Goal: Task Accomplishment & Management: Use online tool/utility

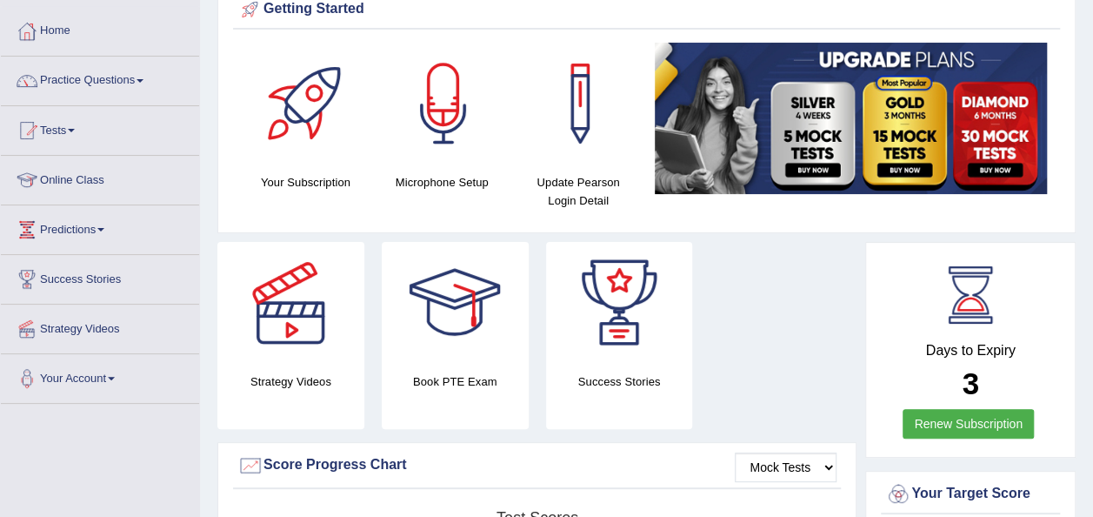
scroll to position [104, 0]
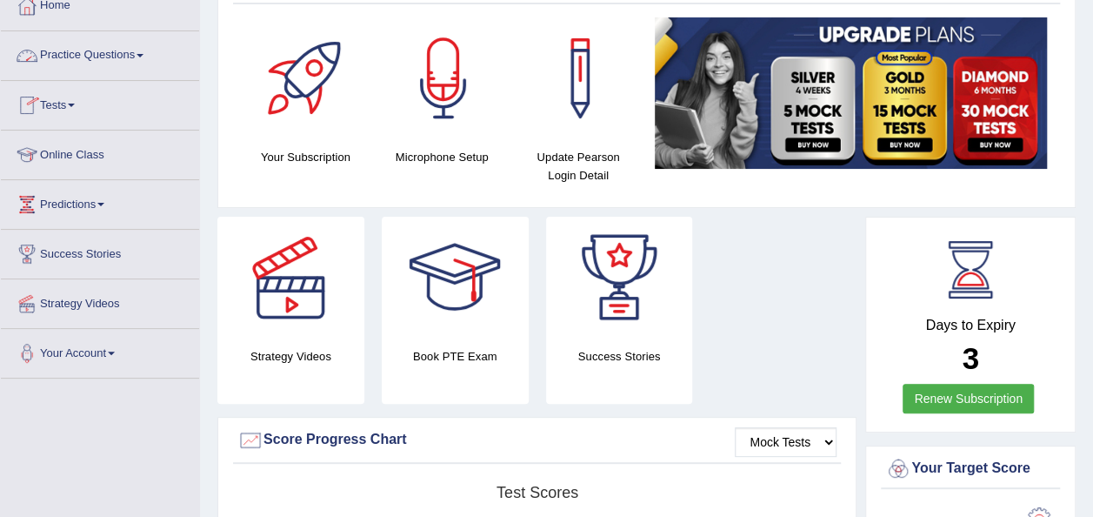
click at [144, 56] on span at bounding box center [140, 55] width 7 height 3
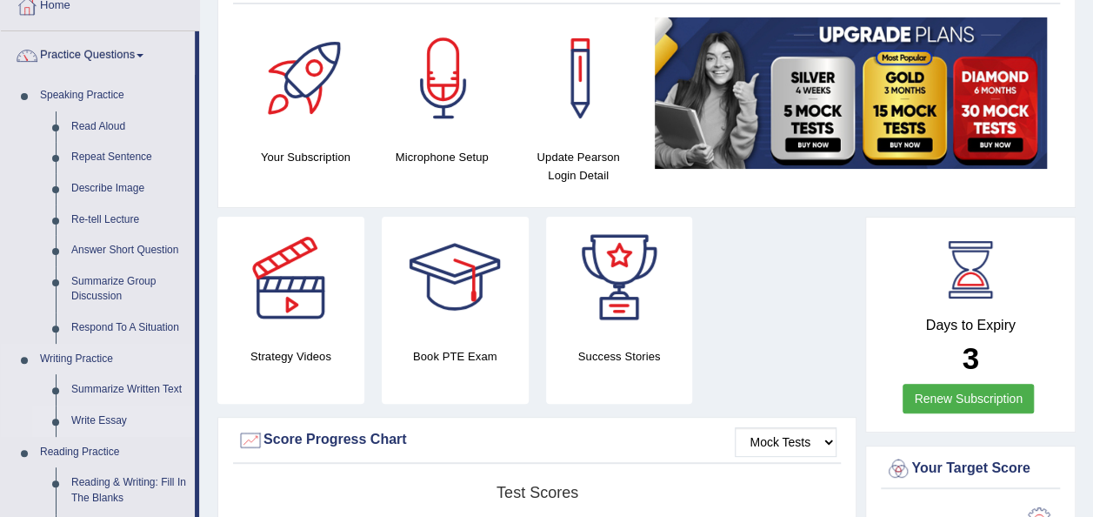
click at [115, 417] on link "Write Essay" at bounding box center [128, 420] width 131 height 31
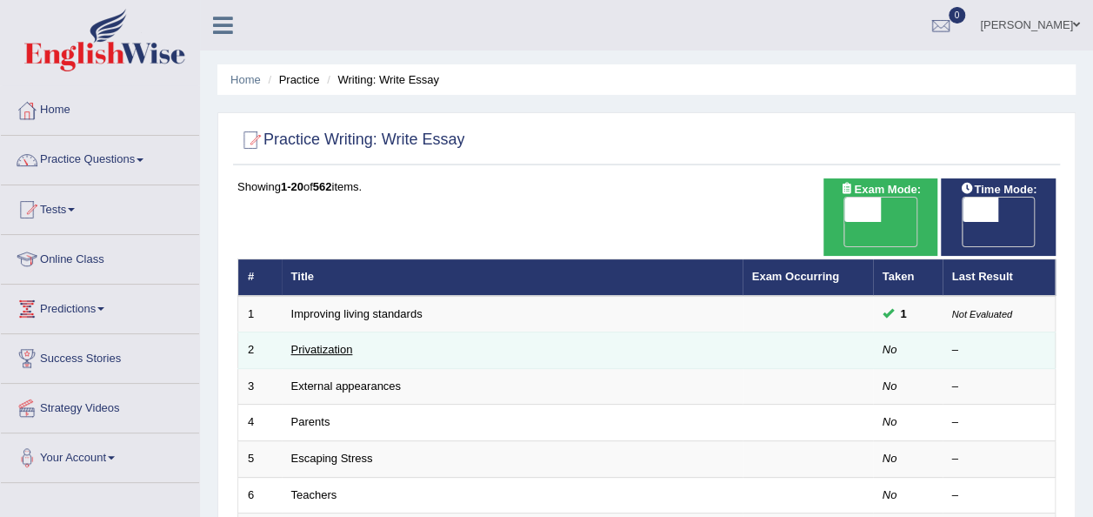
click at [317, 343] on link "Privatization" at bounding box center [322, 349] width 62 height 13
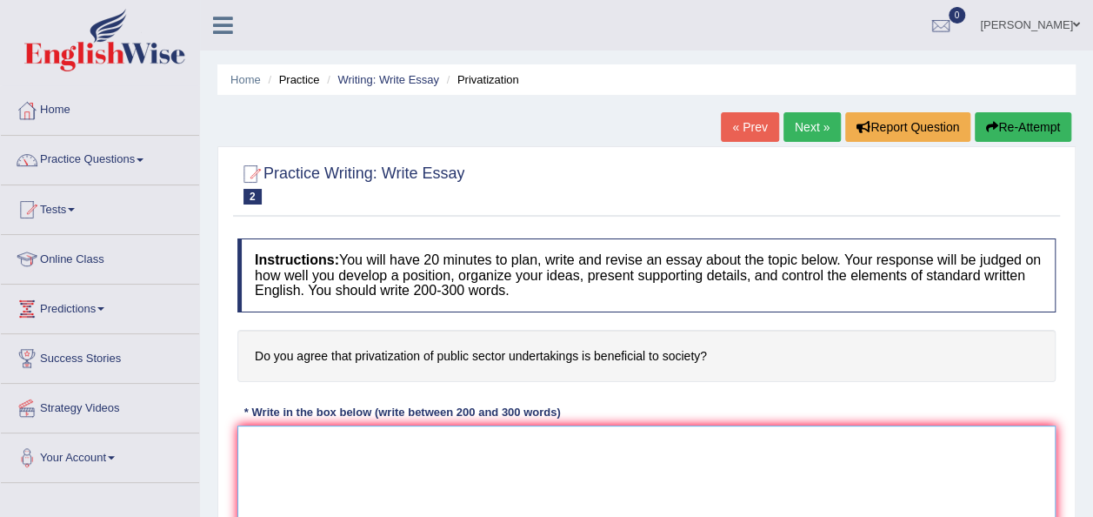
click at [760, 465] on textarea at bounding box center [646, 509] width 818 height 169
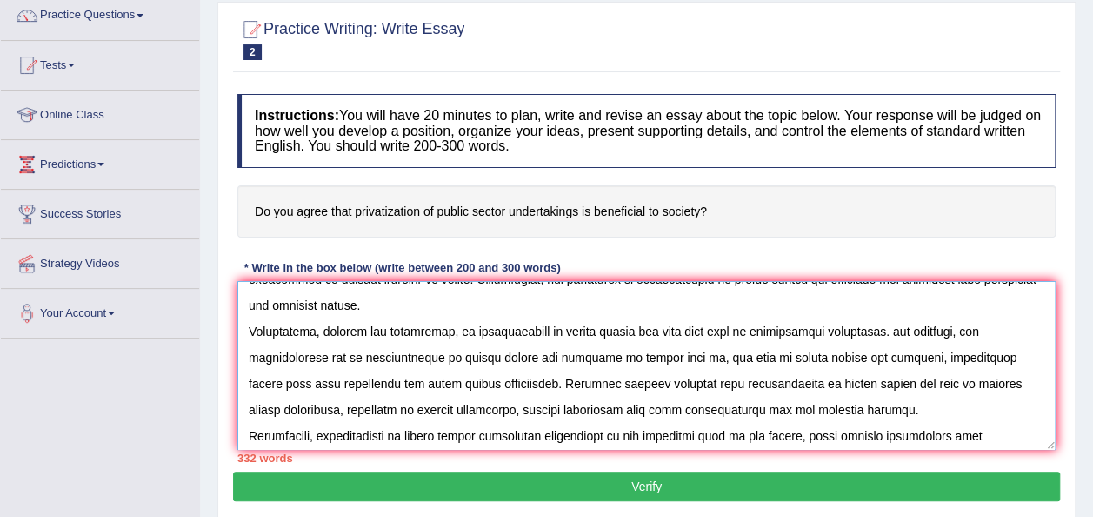
scroll to position [226, 0]
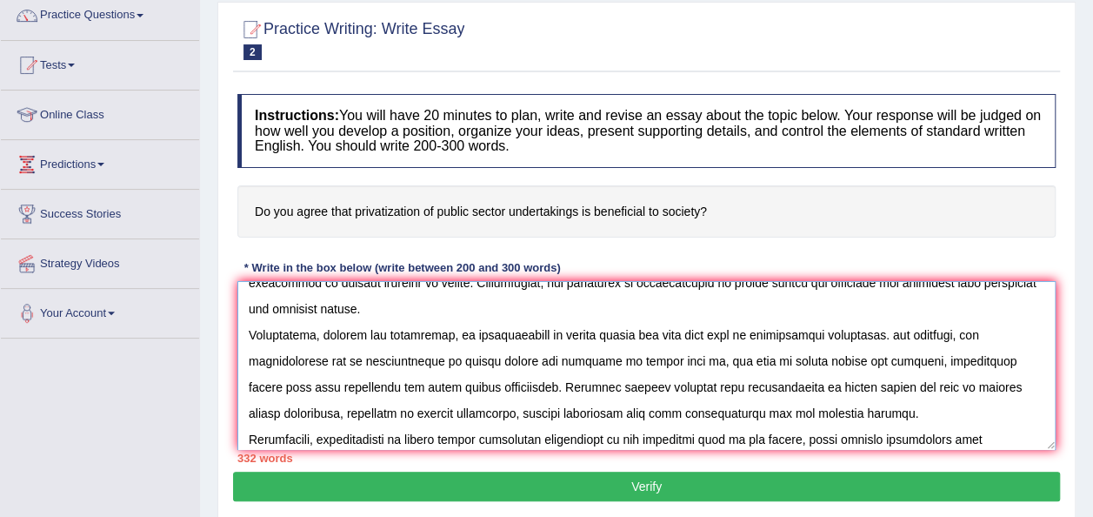
click at [399, 387] on textarea at bounding box center [646, 365] width 818 height 169
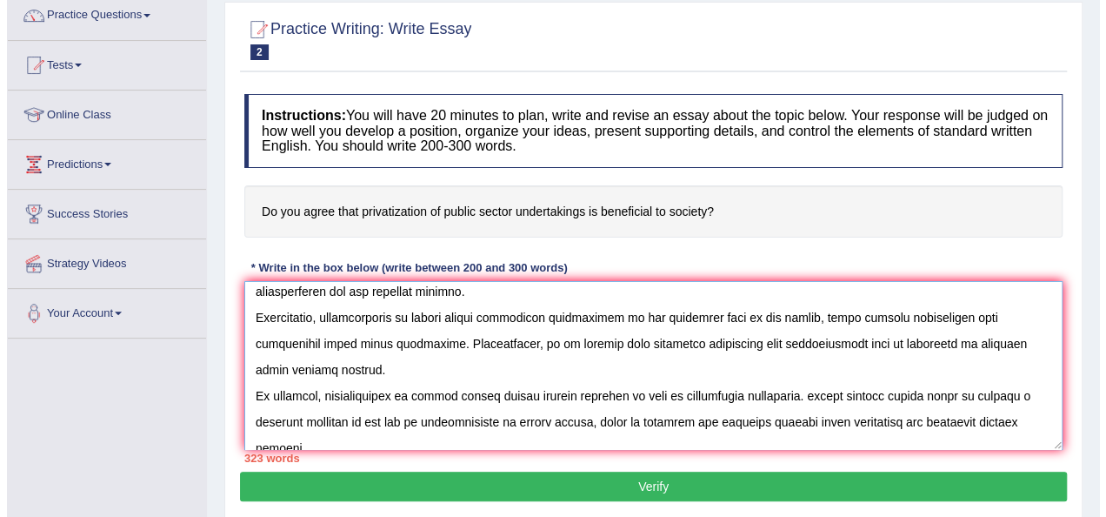
scroll to position [365, 0]
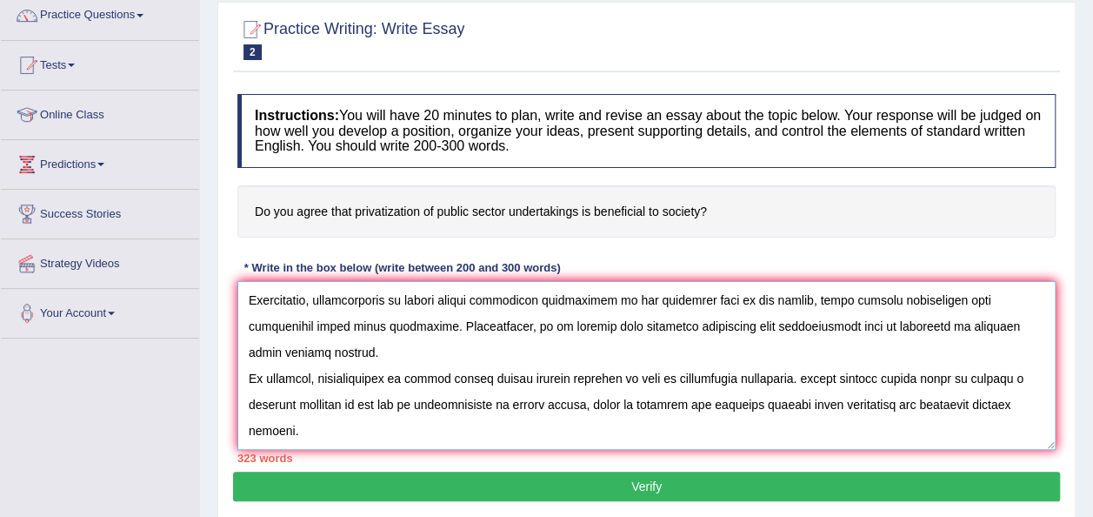
type textarea "The increasing influence of privatization of public sector on our lives has ign…"
click at [998, 483] on button "Verify" at bounding box center [646, 486] width 827 height 30
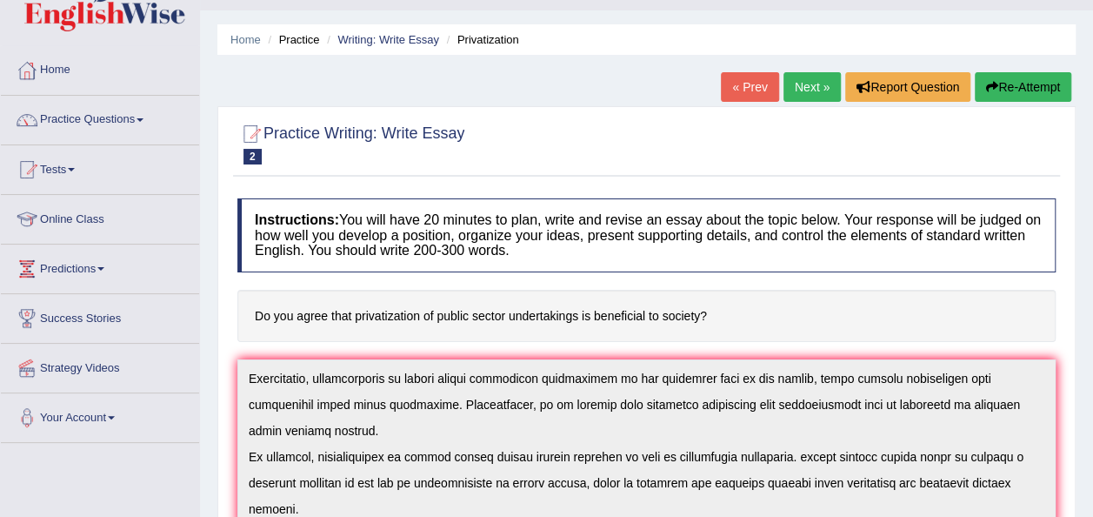
scroll to position [0, 0]
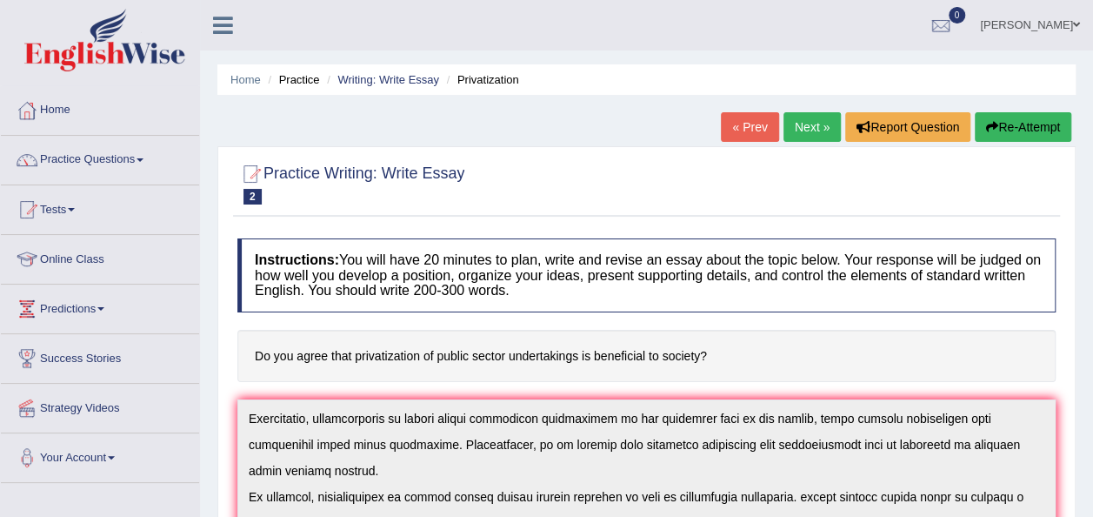
click at [815, 125] on link "Next »" at bounding box center [812, 127] width 57 height 30
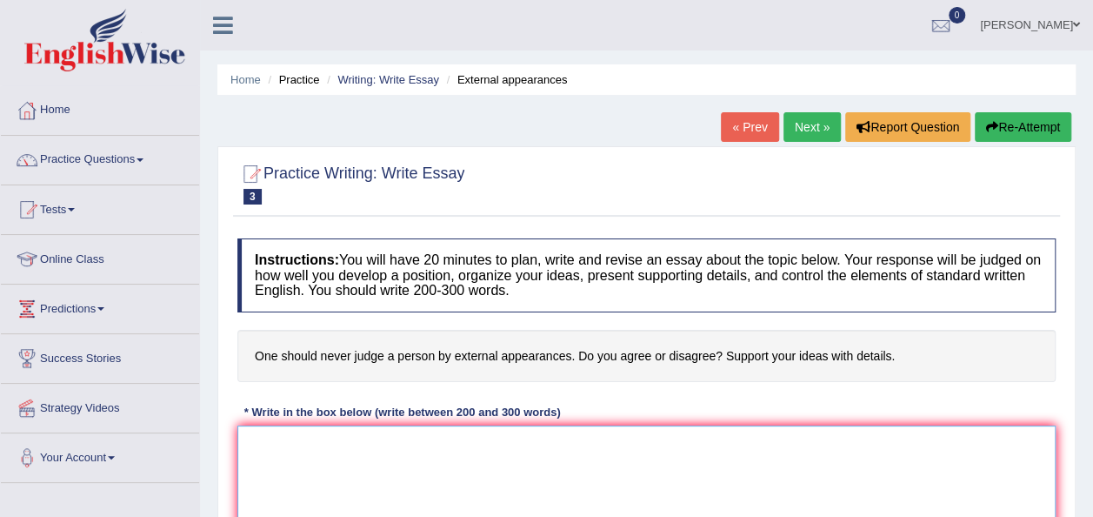
click at [304, 445] on textarea at bounding box center [646, 509] width 818 height 169
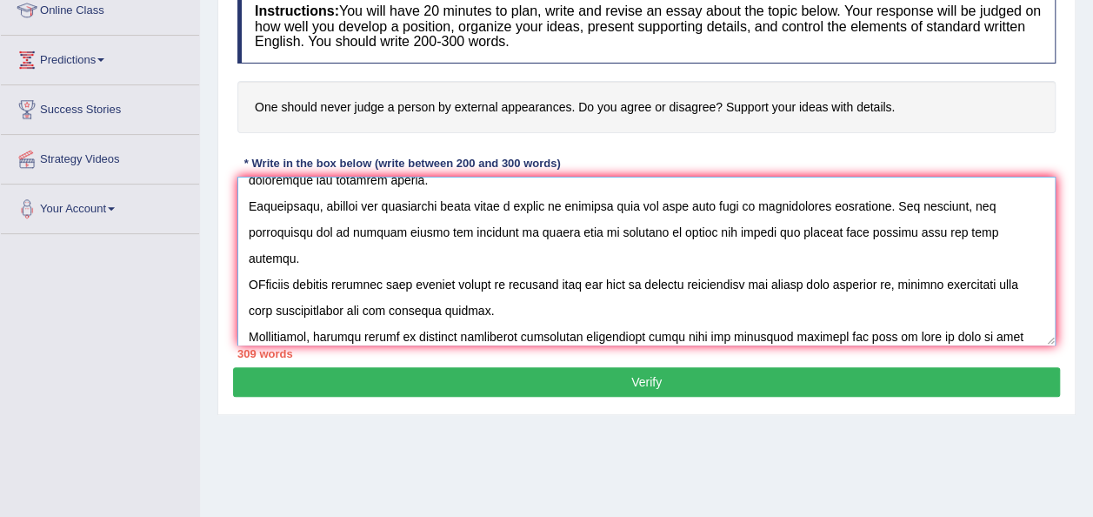
scroll to position [277, 0]
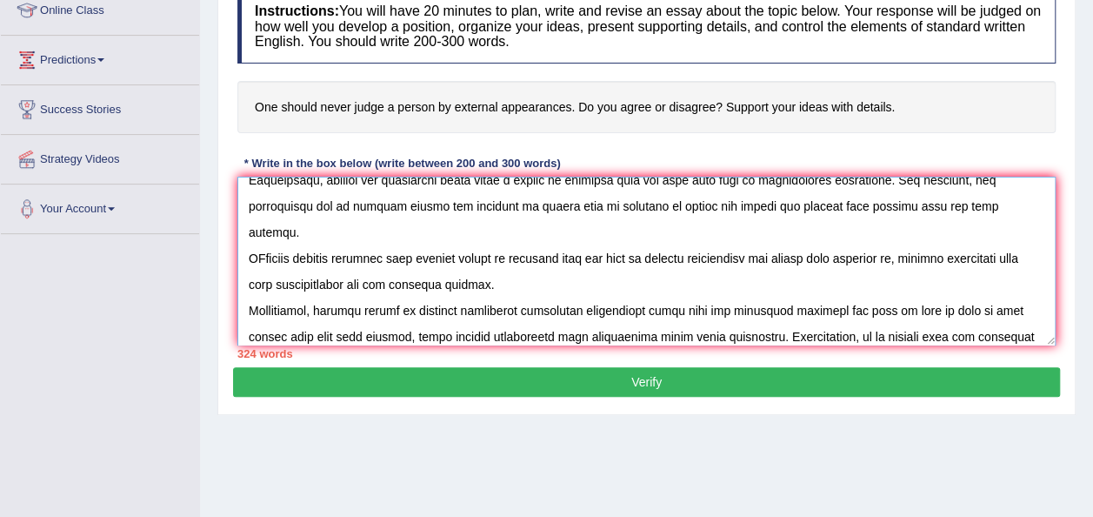
type textarea "The increasing influence of never judge a person by external appearance on our …"
click at [850, 385] on button "Verify" at bounding box center [646, 382] width 827 height 30
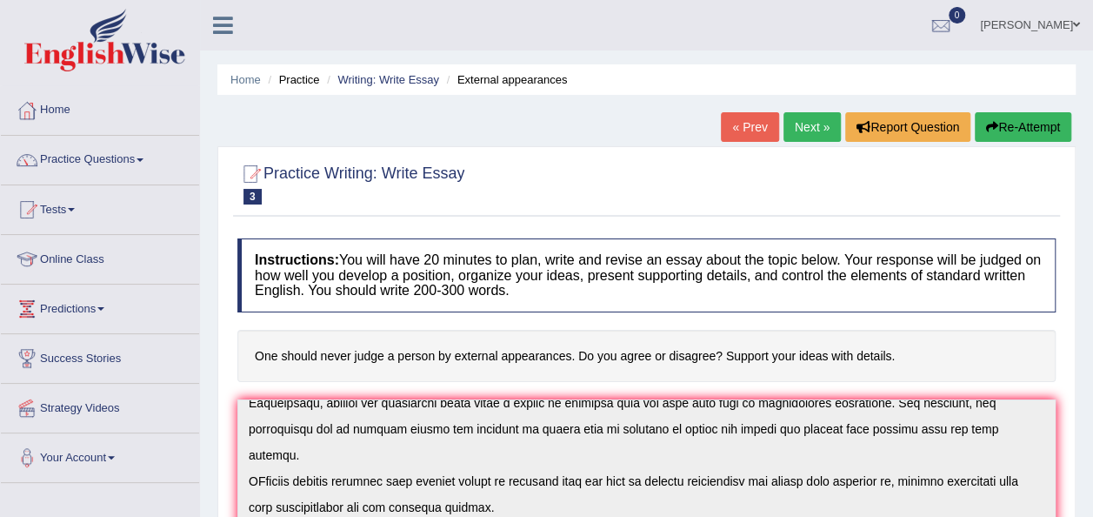
scroll to position [0, 0]
click at [813, 123] on link "Next »" at bounding box center [812, 127] width 57 height 30
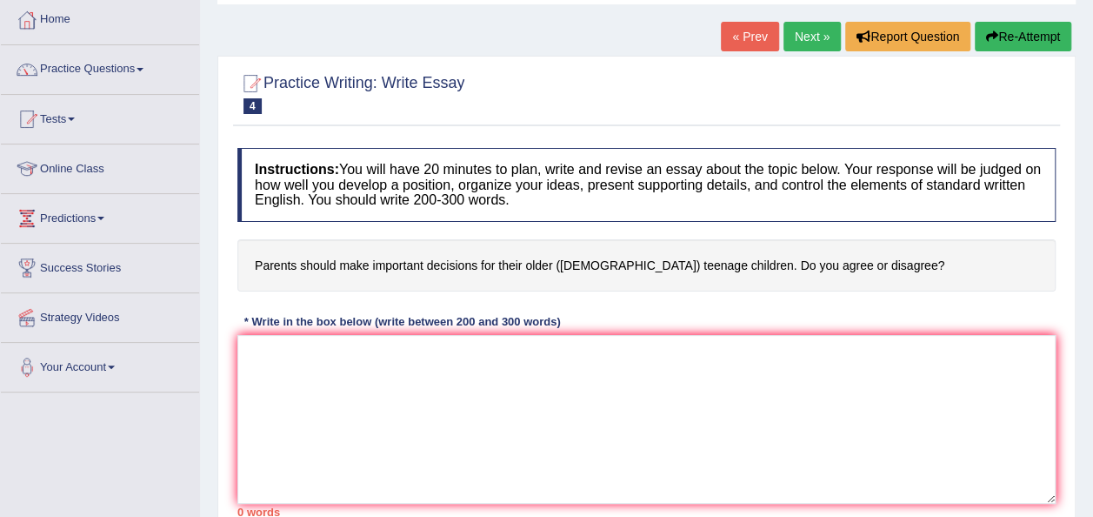
scroll to position [84, 0]
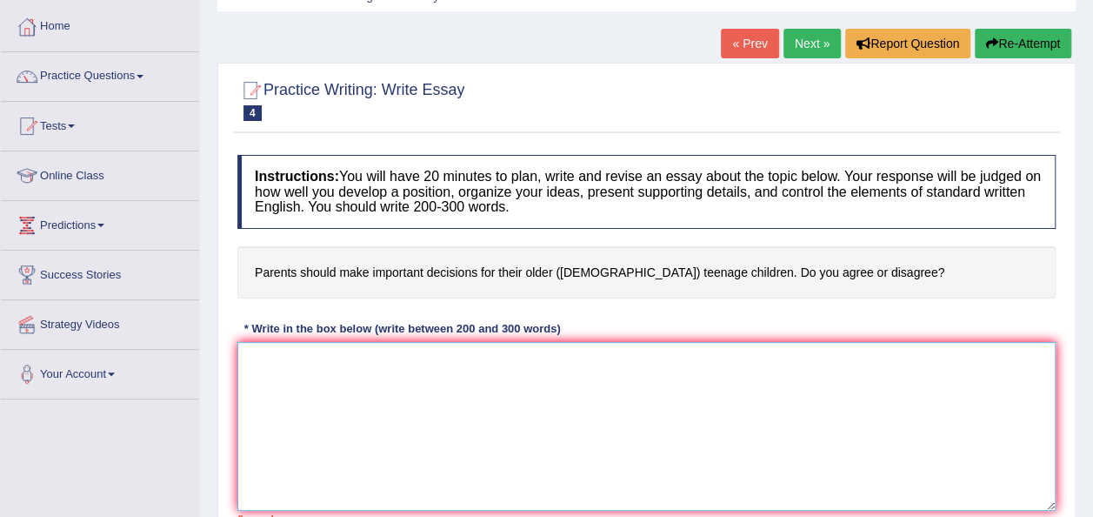
click at [277, 367] on textarea at bounding box center [646, 426] width 818 height 169
click at [700, 350] on textarea "The increasing influence of parents should make decisions for their teenage chi…" at bounding box center [646, 426] width 818 height 169
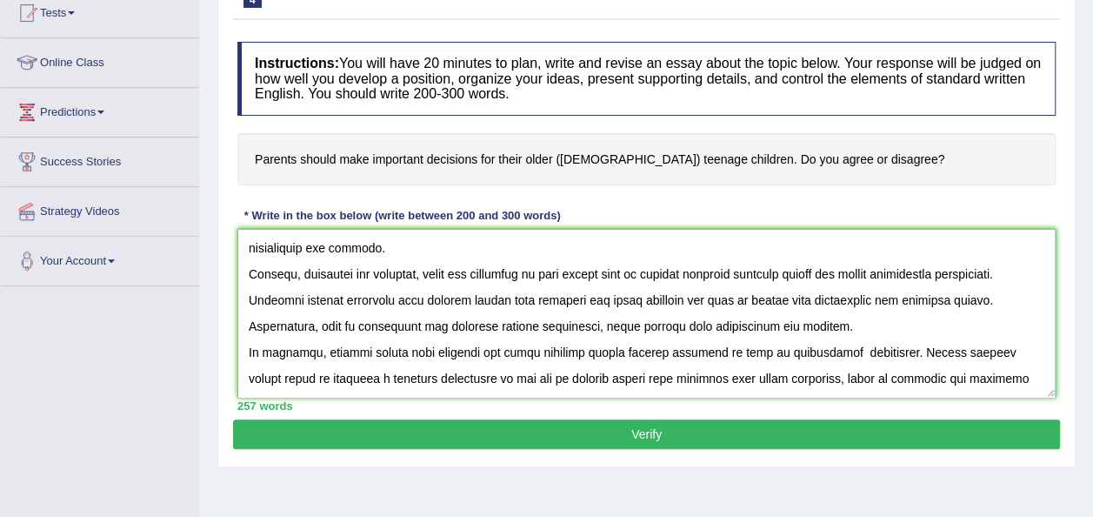
scroll to position [224, 0]
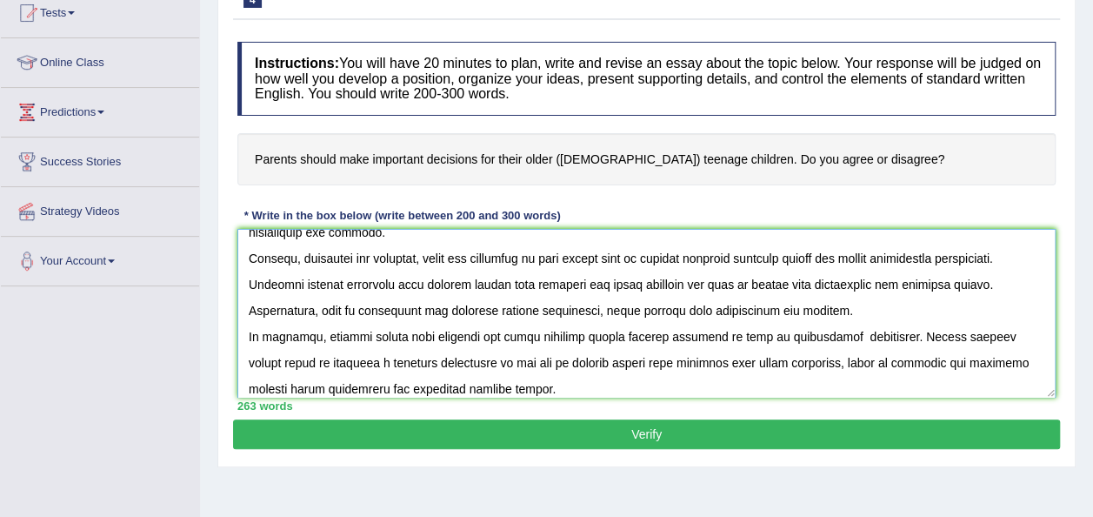
type textarea "The increasing influence of parents should make decisions for their teenage chi…"
click at [650, 435] on button "Verify" at bounding box center [646, 434] width 827 height 30
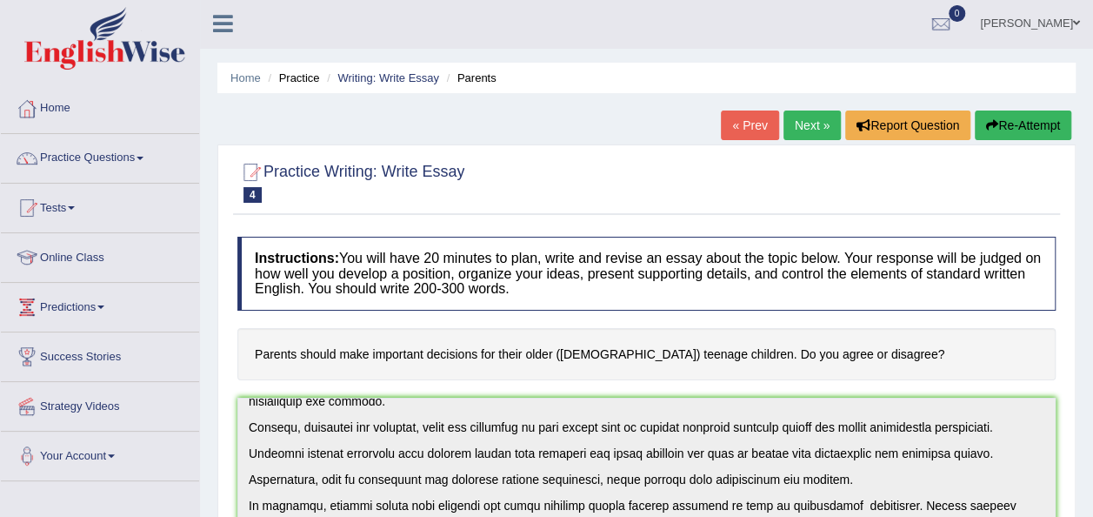
scroll to position [0, 0]
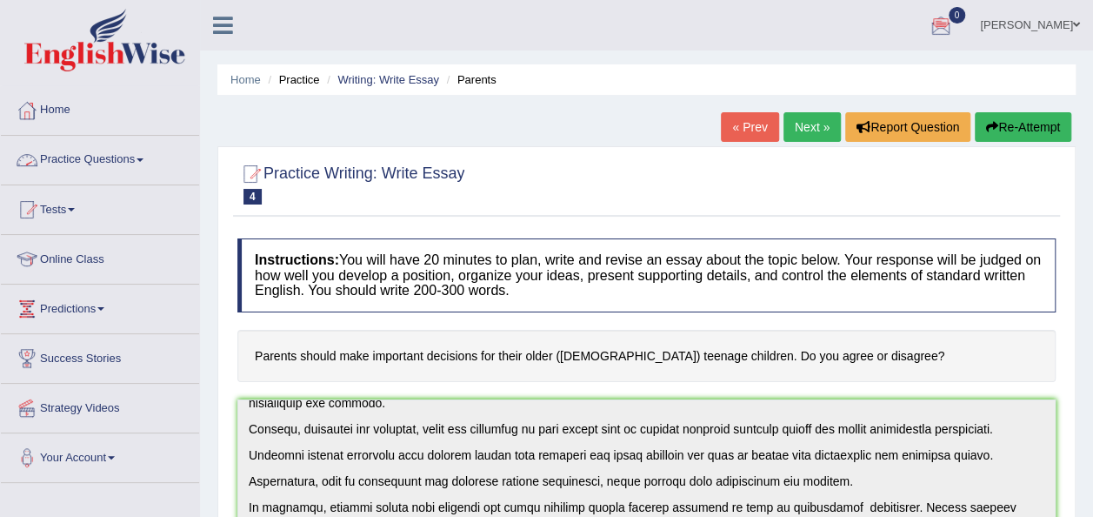
click at [129, 155] on link "Practice Questions" at bounding box center [100, 157] width 198 height 43
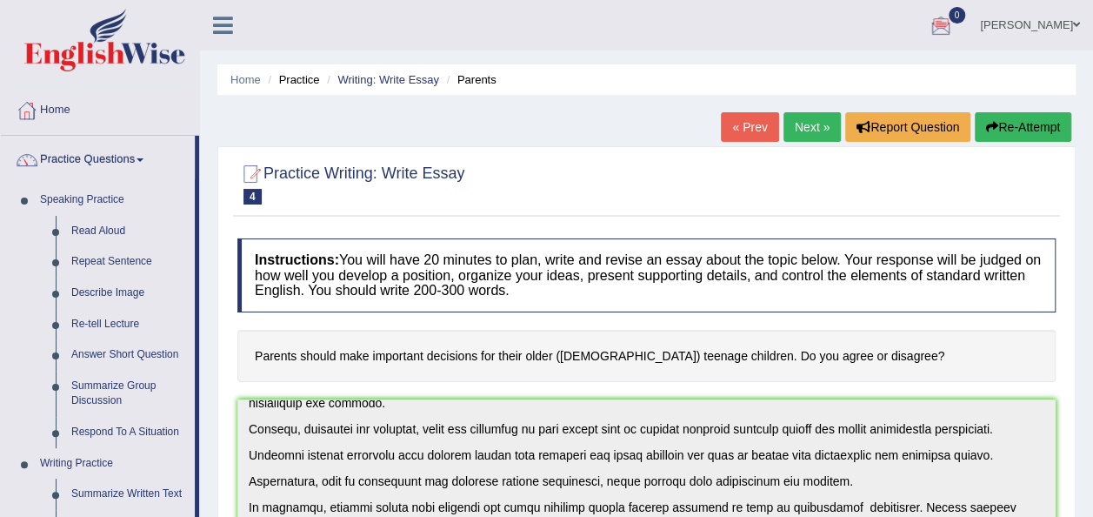
click at [63, 109] on link "Home" at bounding box center [100, 107] width 198 height 43
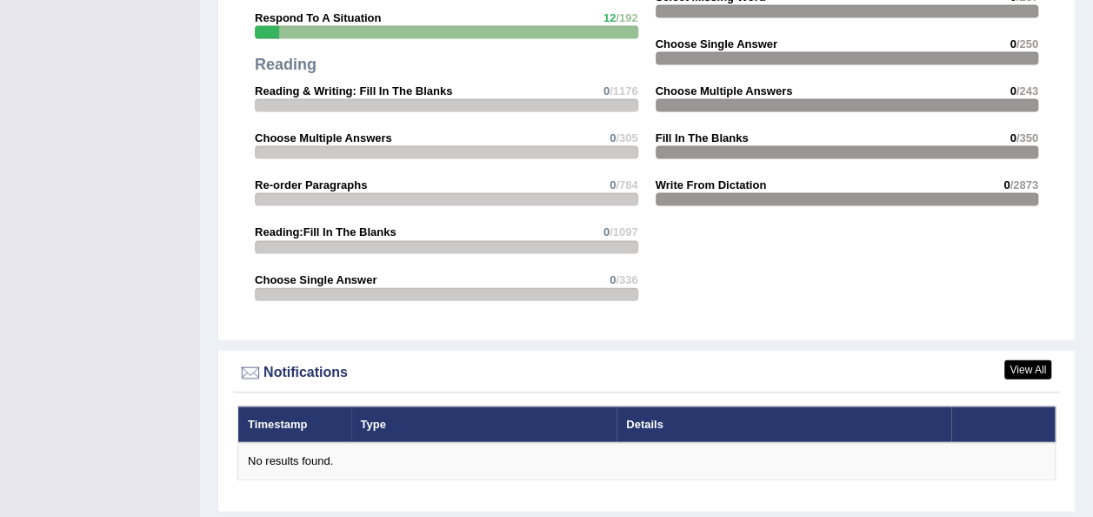
scroll to position [1774, 0]
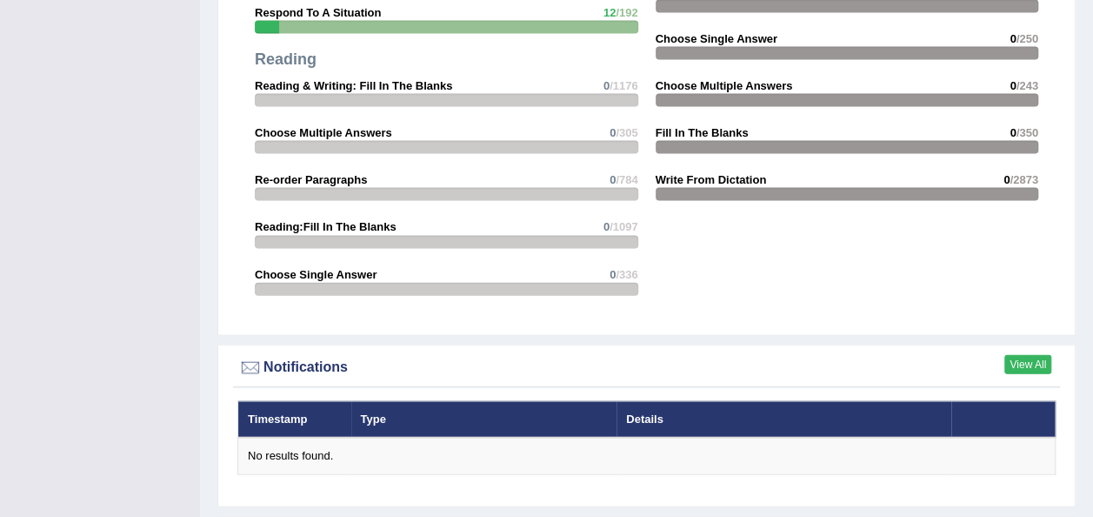
click at [1024, 358] on link "View All" at bounding box center [1028, 364] width 47 height 19
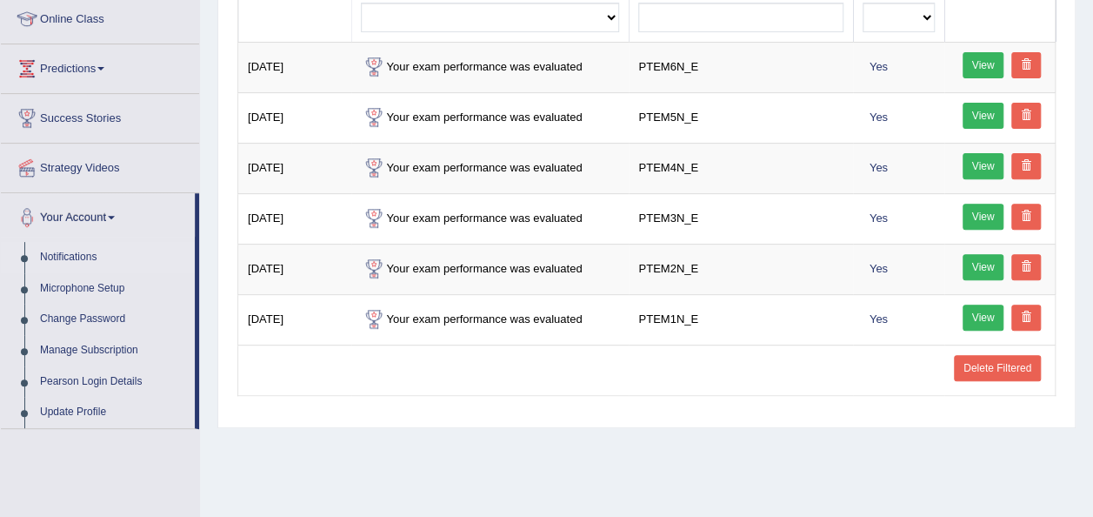
scroll to position [244, 0]
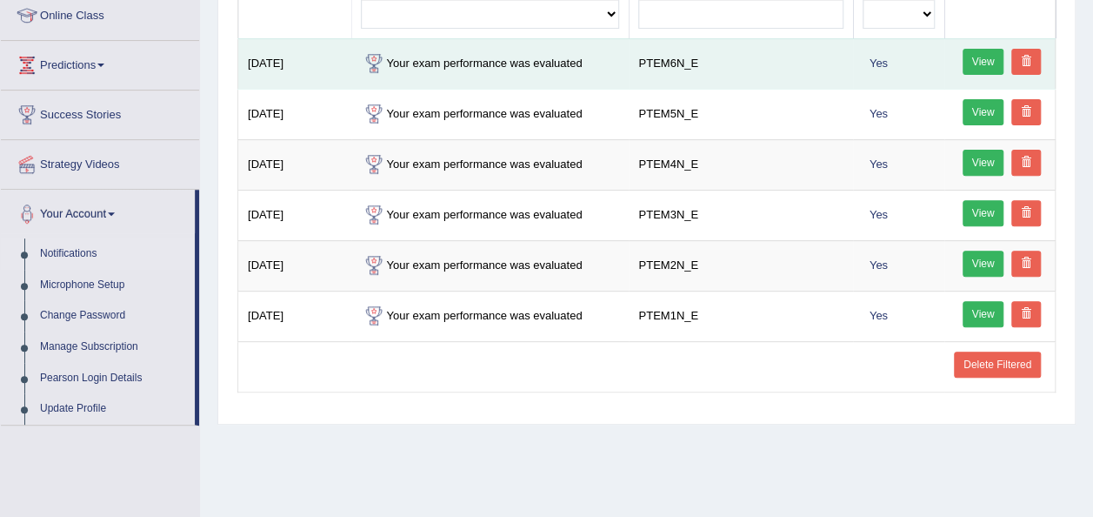
click at [985, 61] on link "View" at bounding box center [984, 62] width 42 height 26
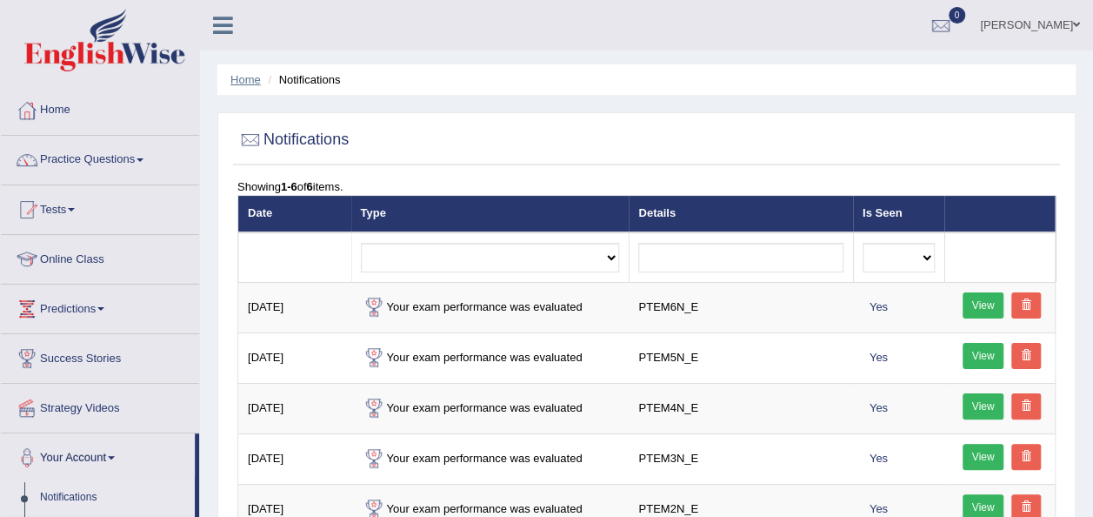
click at [257, 78] on link "Home" at bounding box center [246, 79] width 30 height 13
